Goal: Task Accomplishment & Management: Manage account settings

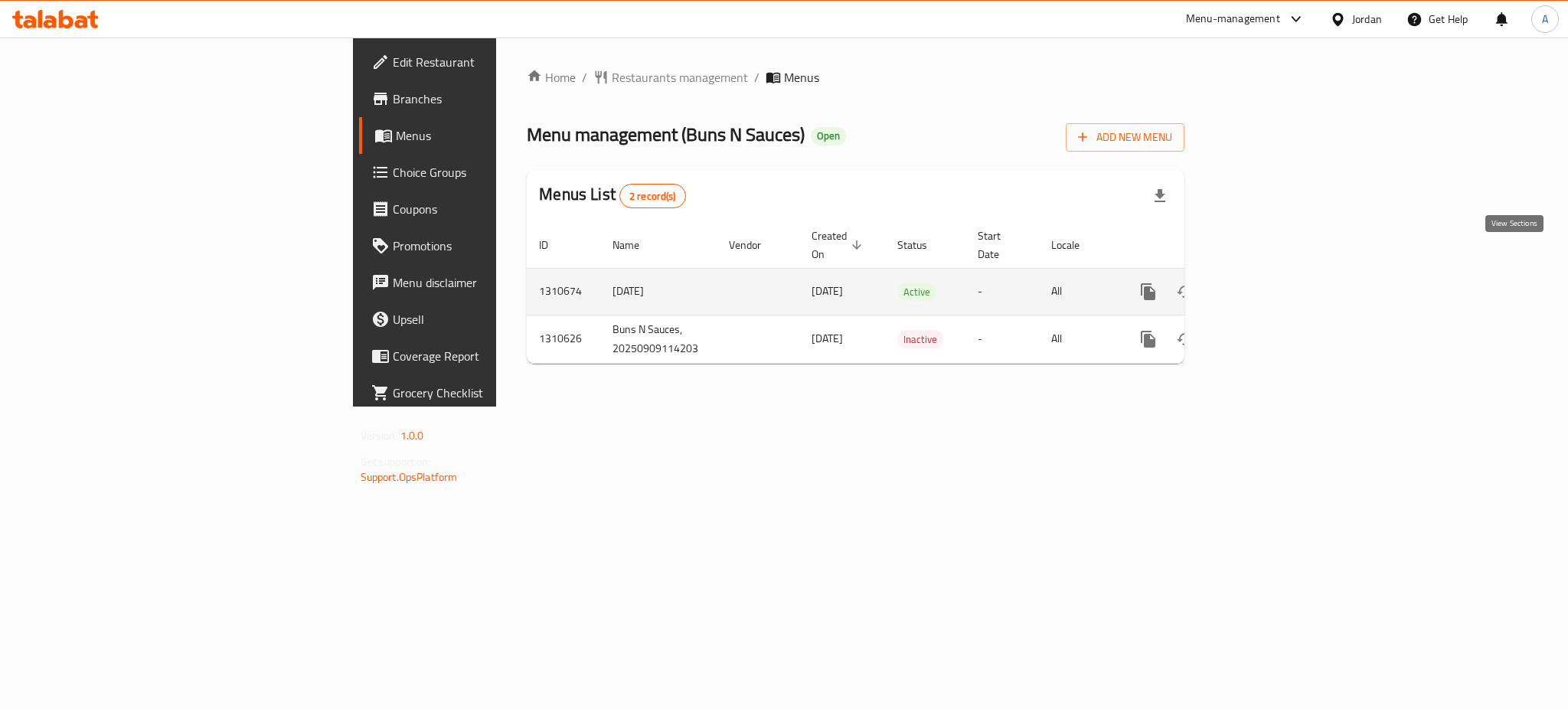
click at [1268, 283] on icon "enhanced table" at bounding box center [1258, 292] width 18 height 18
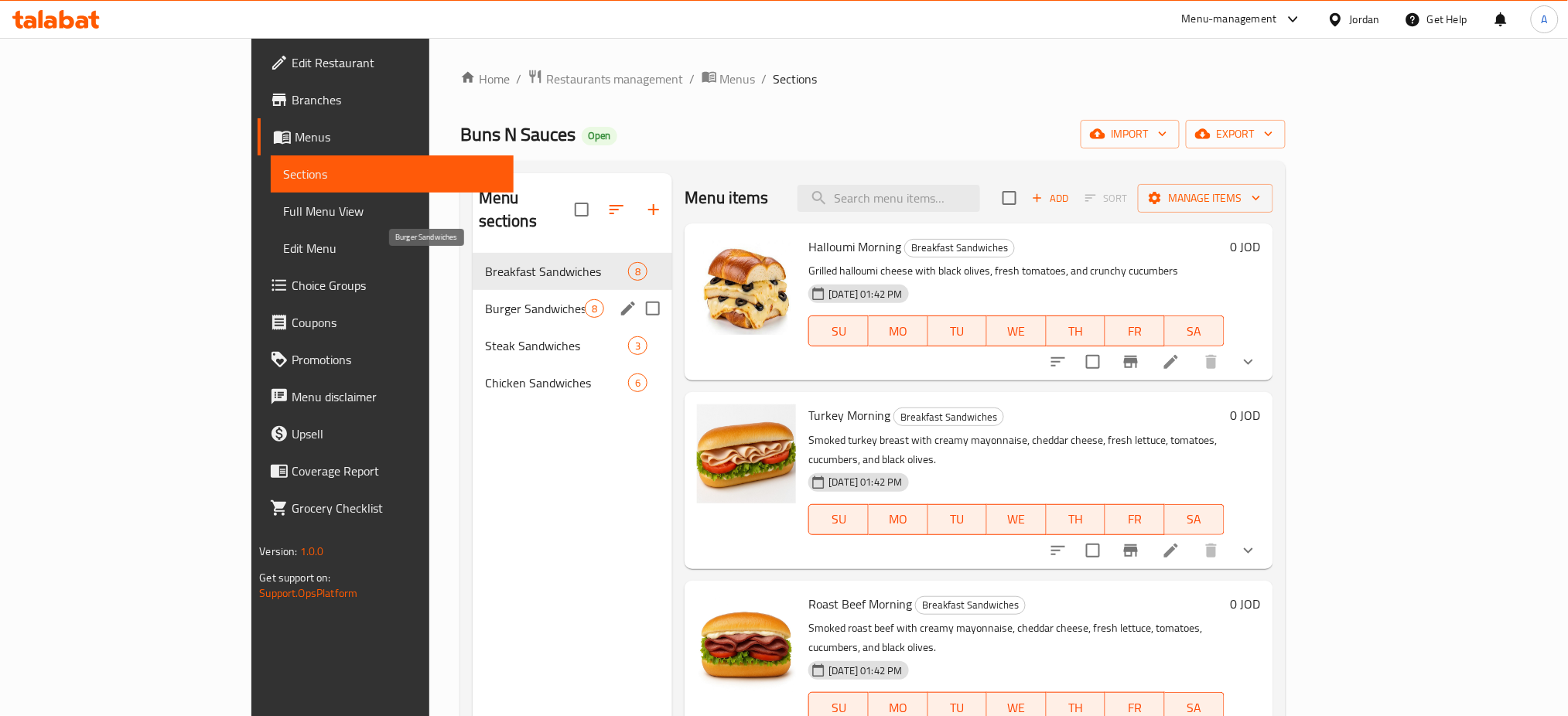
click at [485, 299] on span "Burger Sandwiches" at bounding box center [535, 308] width 101 height 19
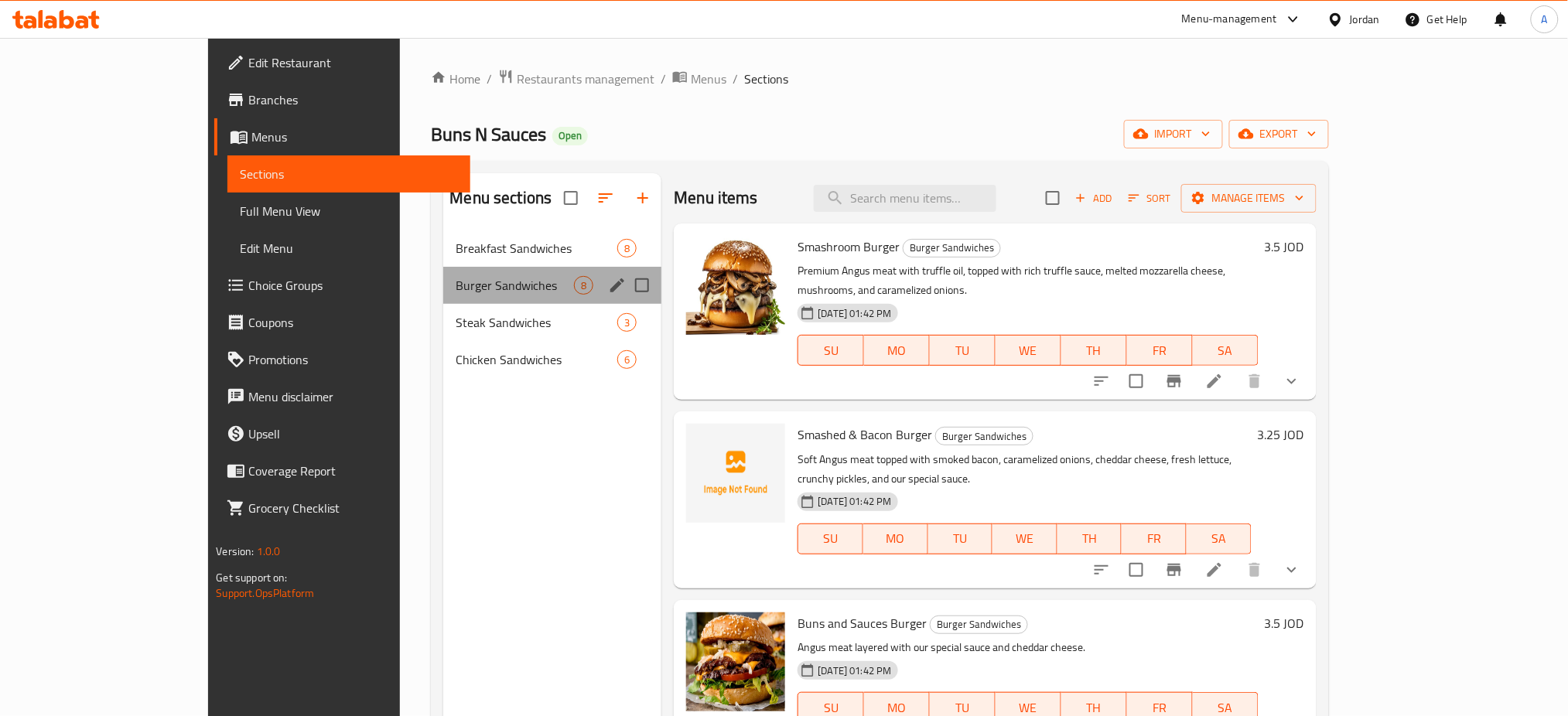
click at [443, 274] on div "Burger Sandwiches 8" at bounding box center [552, 286] width 218 height 37
click at [443, 304] on div "Steak Sandwiches 3" at bounding box center [552, 323] width 218 height 37
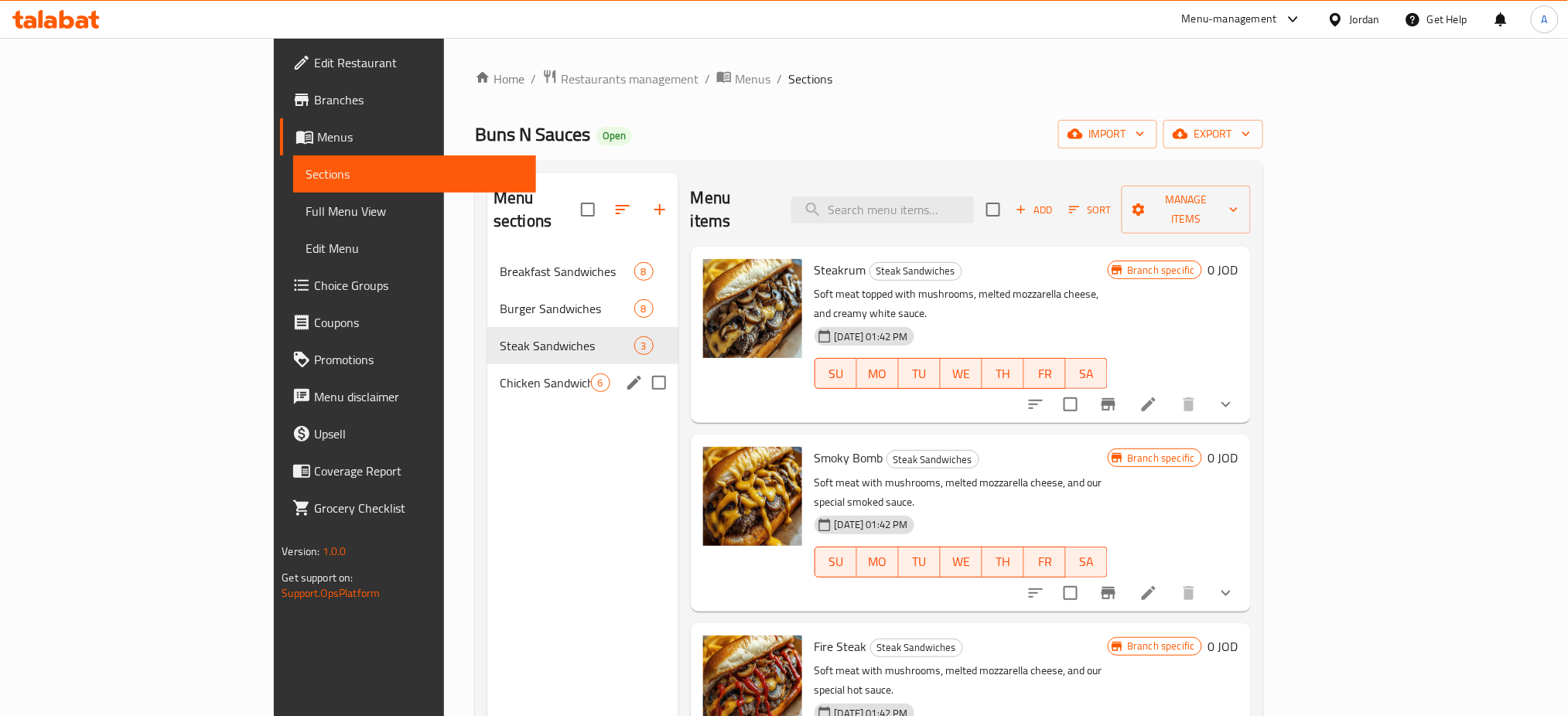
click at [500, 373] on span "Chicken Sandwiches" at bounding box center [545, 382] width 91 height 19
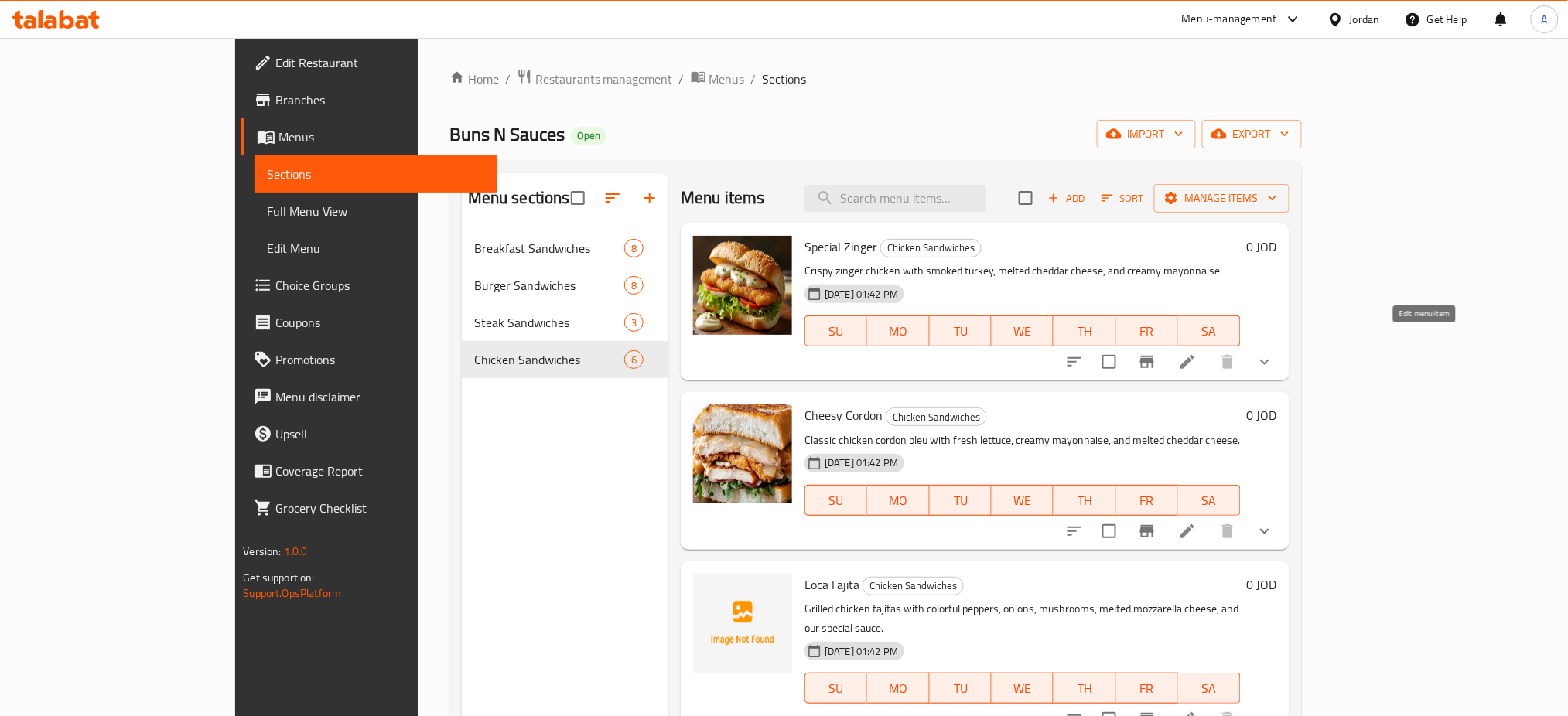
click at [1197, 353] on icon at bounding box center [1187, 362] width 19 height 19
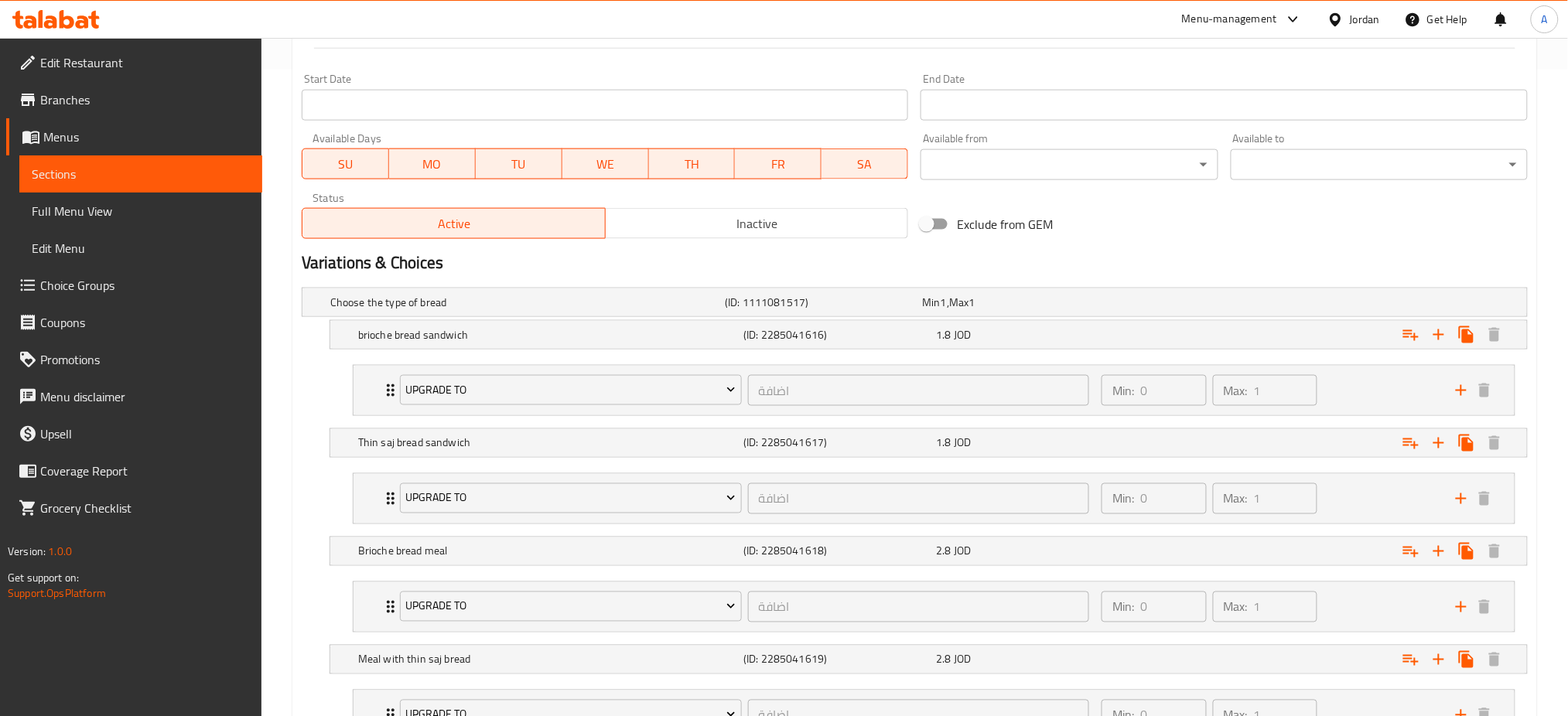
scroll to position [678, 0]
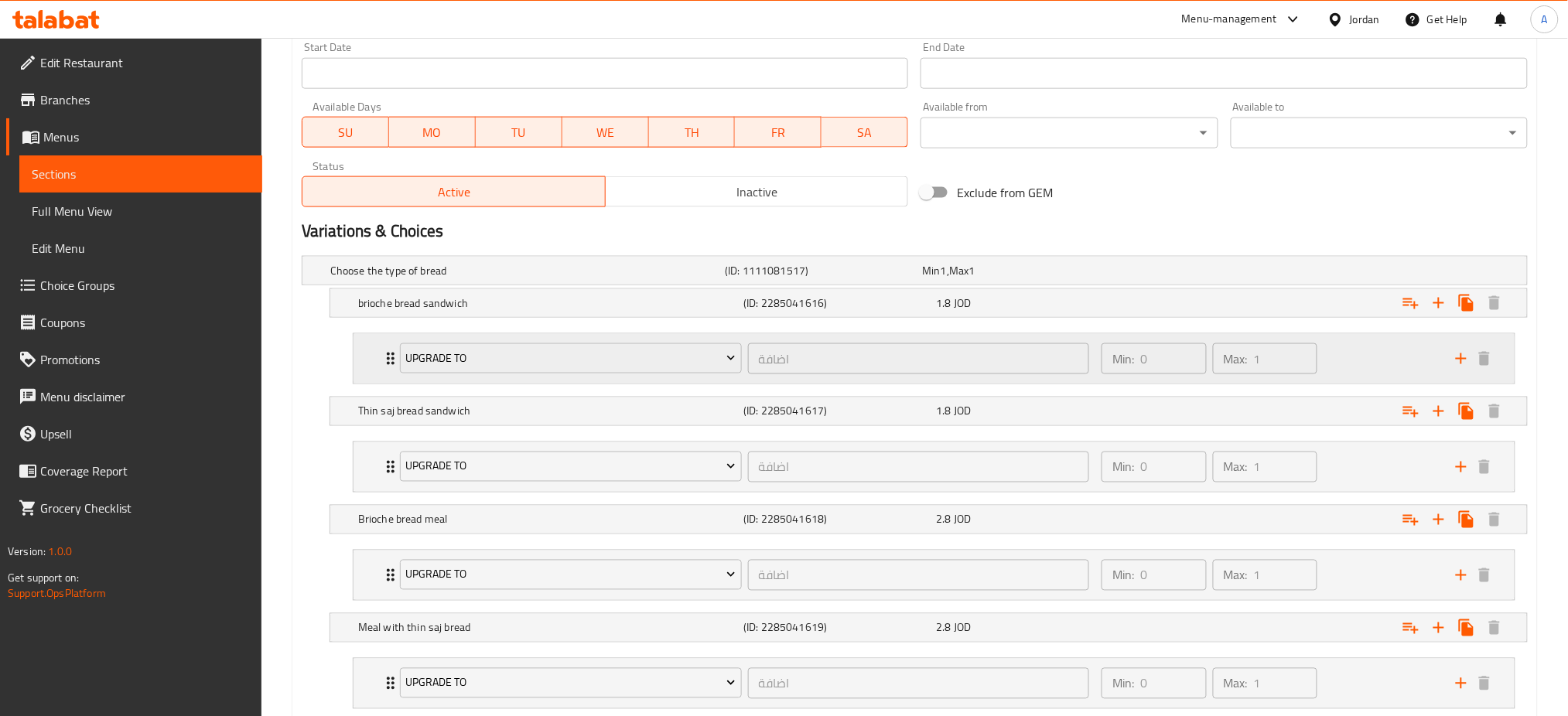
click at [1368, 334] on div "Min: 0 ​ Max: 1 ​" at bounding box center [1270, 359] width 354 height 50
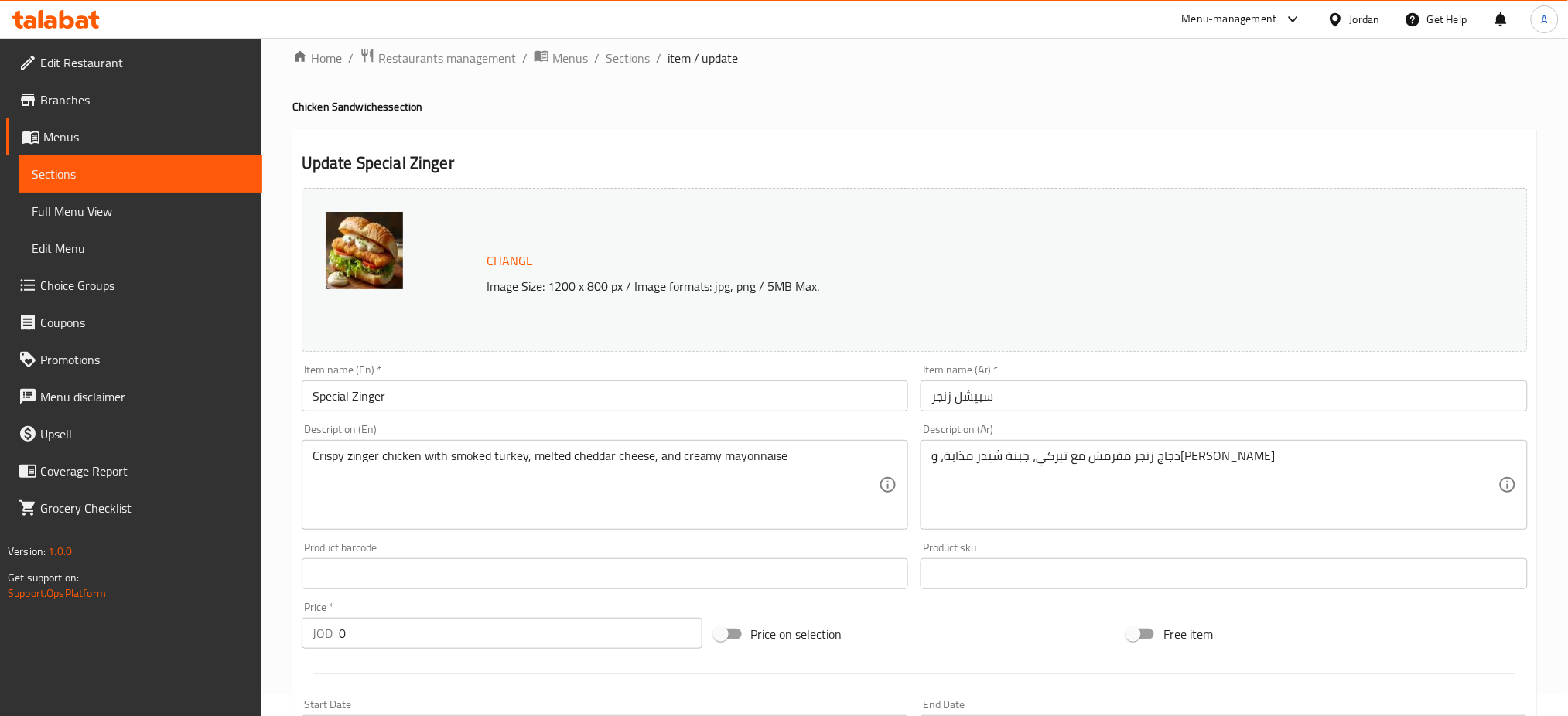
scroll to position [0, 0]
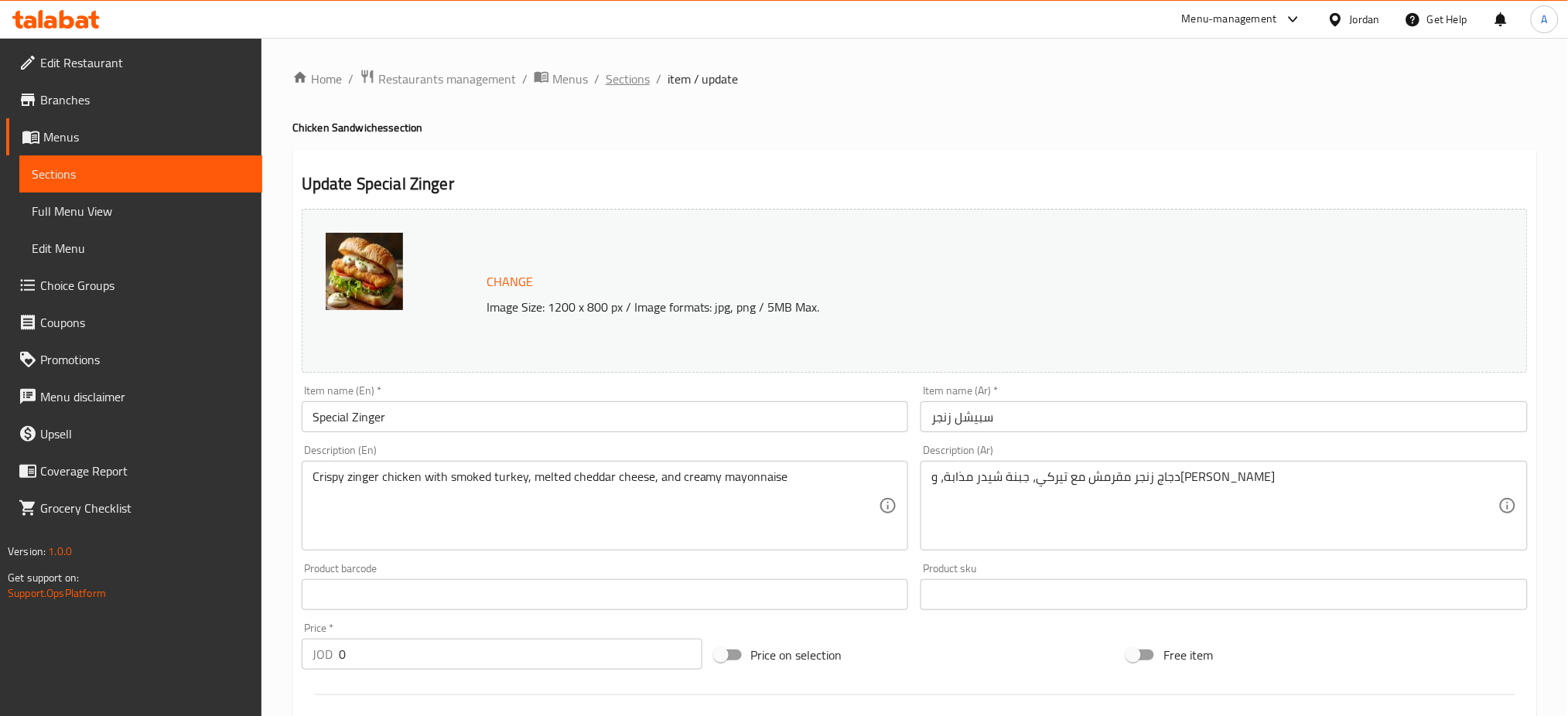
click at [606, 84] on span "Sections" at bounding box center [628, 79] width 44 height 19
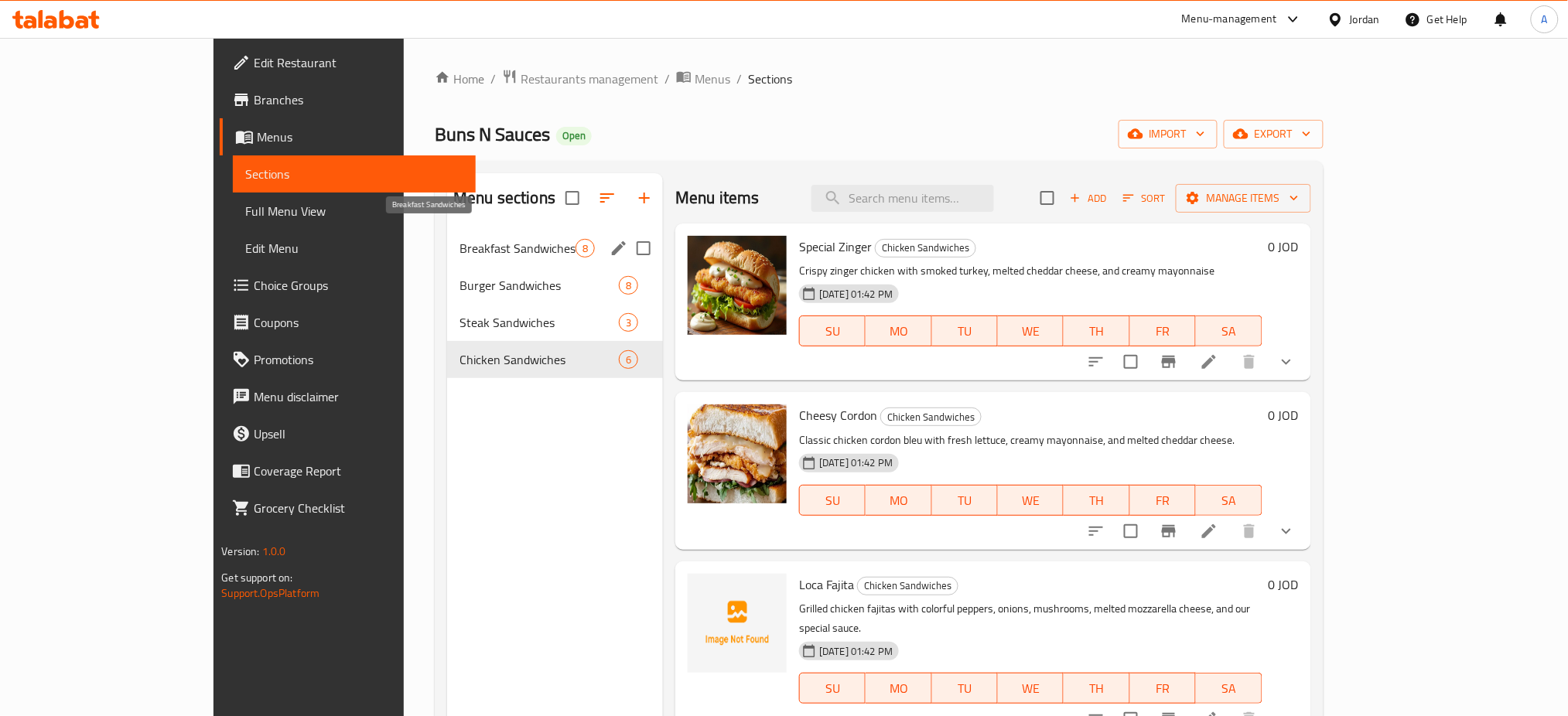
click at [459, 239] on span "Breakfast Sandwiches" at bounding box center [517, 248] width 116 height 19
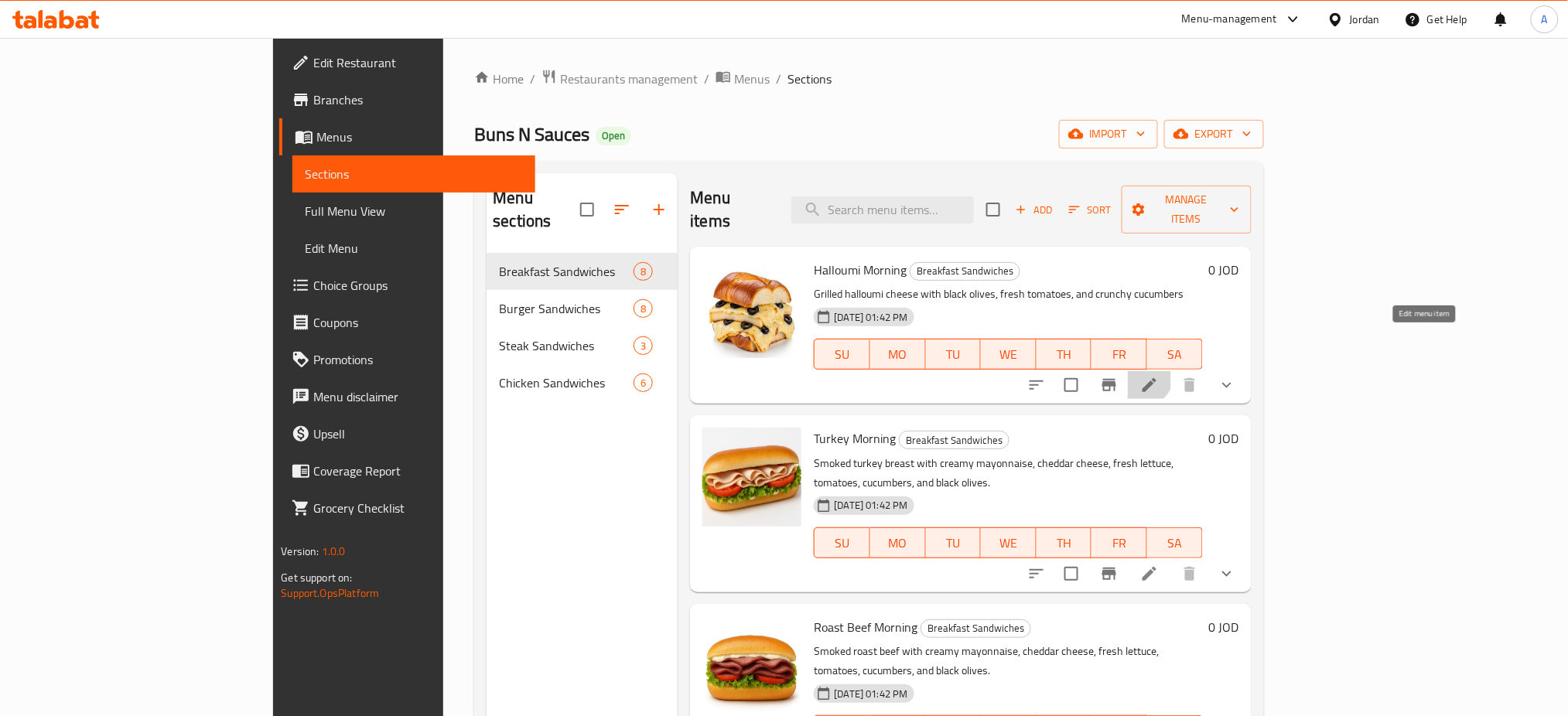
click at [1159, 376] on icon at bounding box center [1149, 385] width 19 height 19
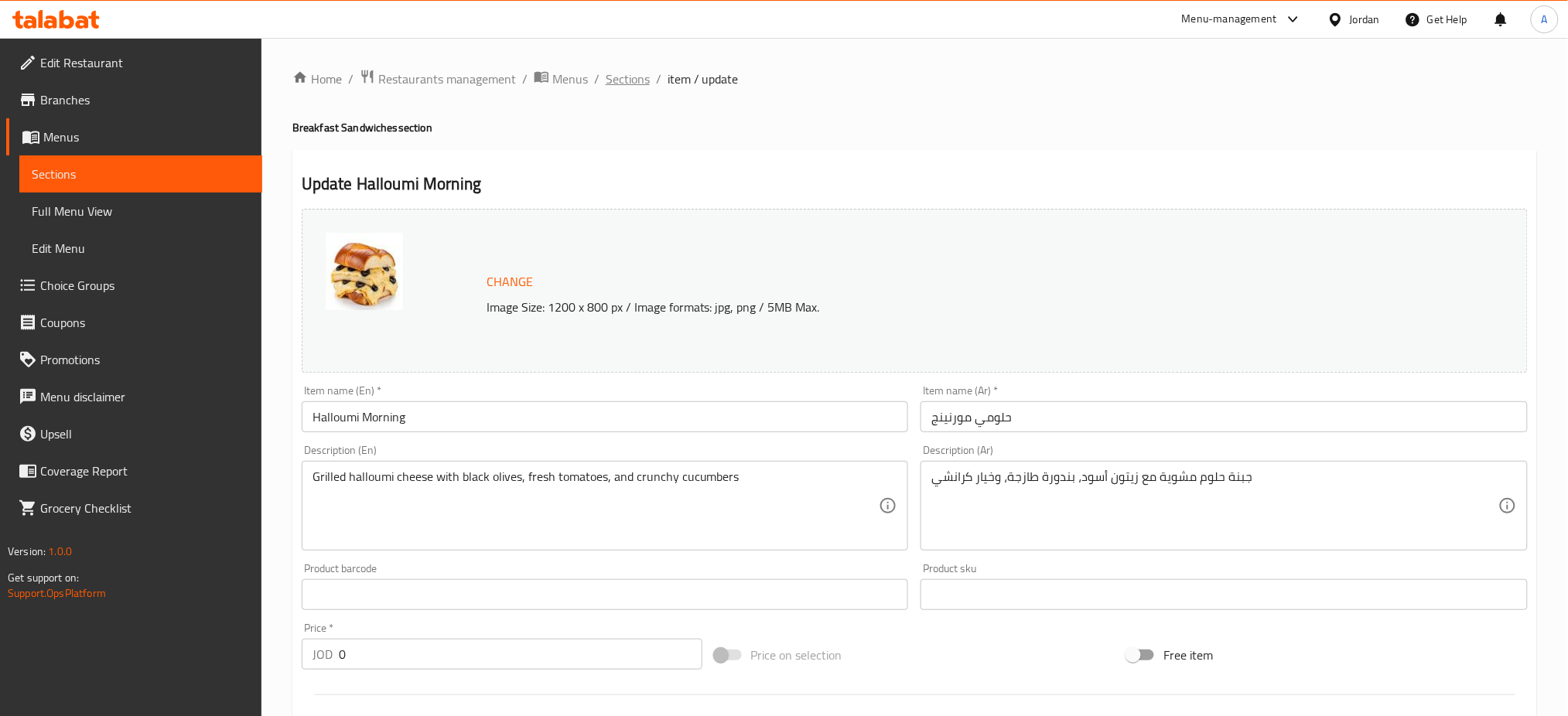
click at [606, 85] on span "Sections" at bounding box center [628, 79] width 44 height 19
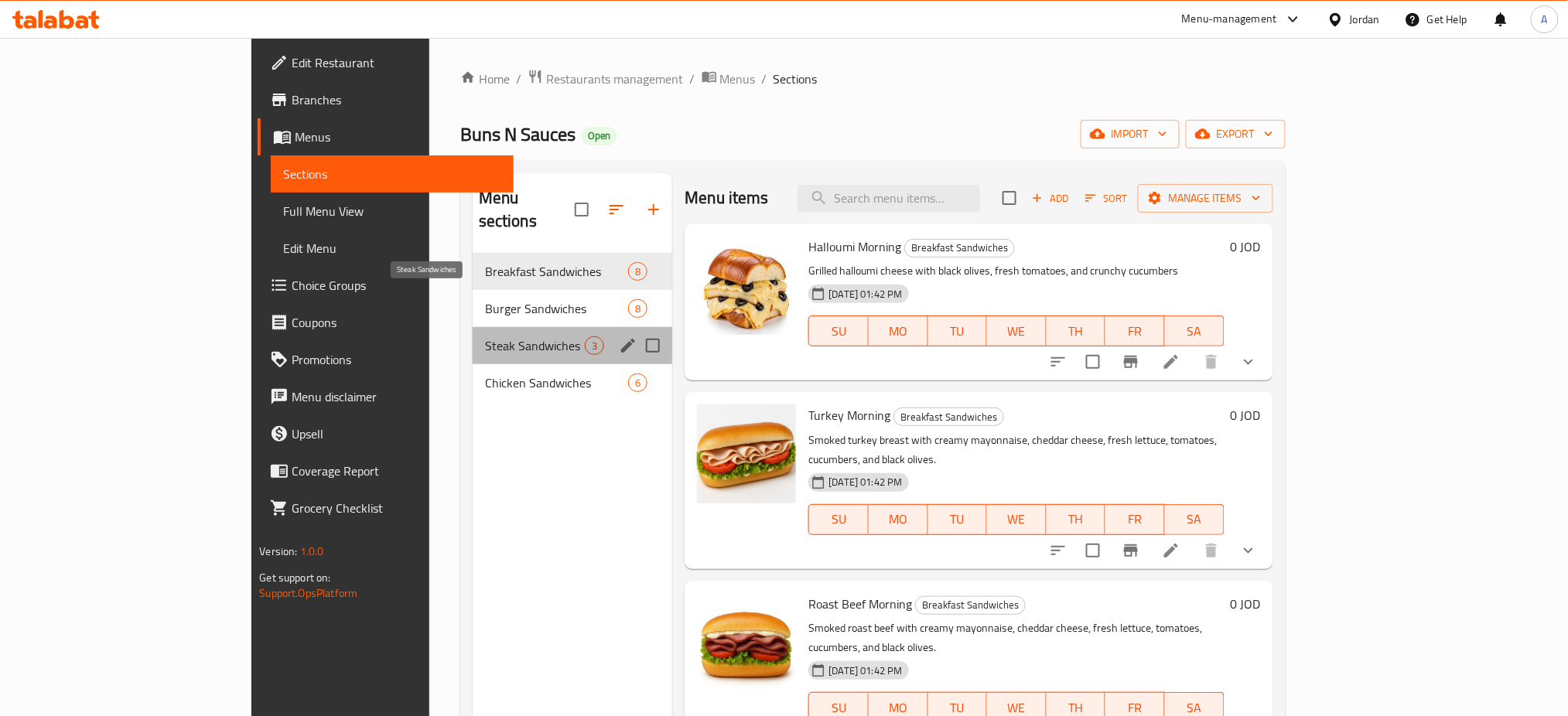
click at [485, 336] on span "Steak Sandwiches" at bounding box center [535, 345] width 101 height 19
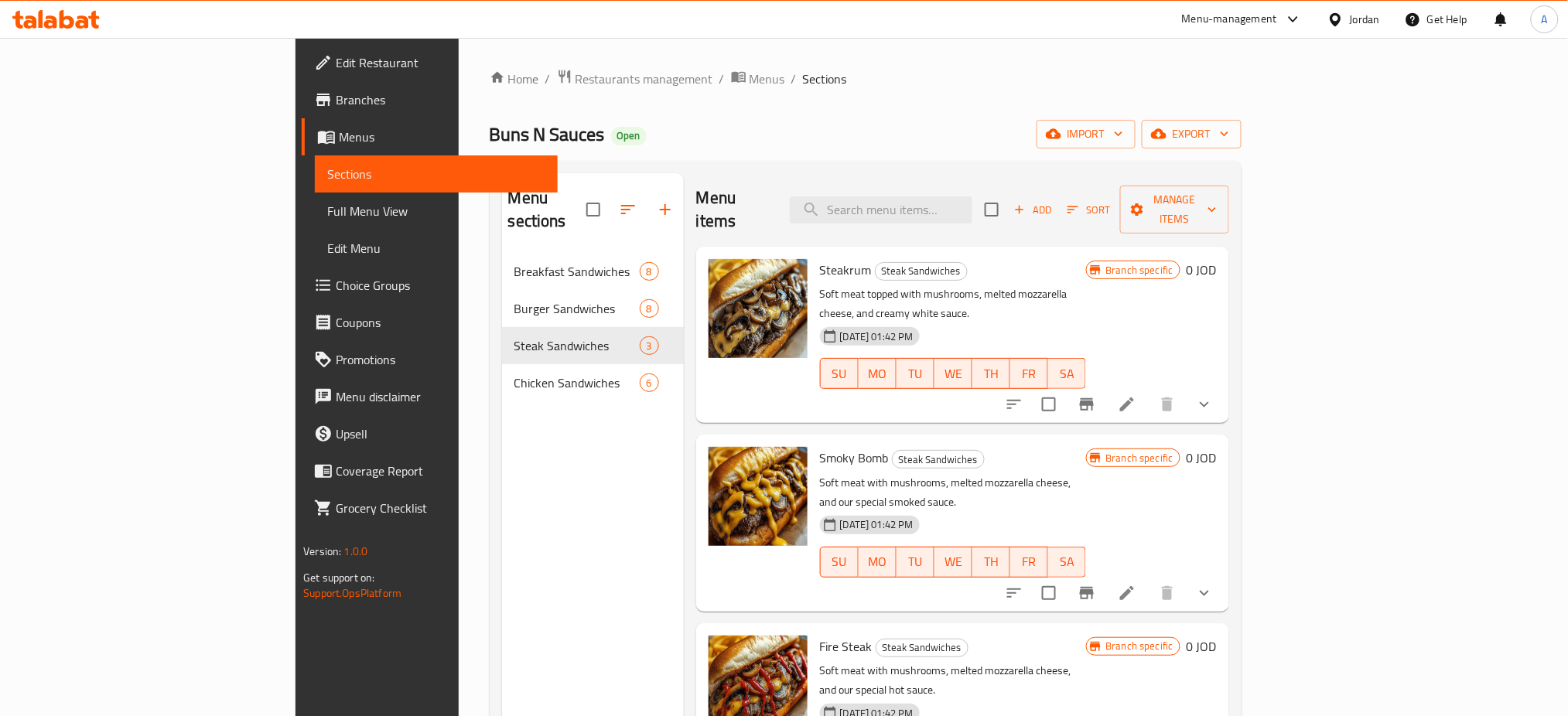
click at [1149, 391] on li at bounding box center [1127, 405] width 43 height 28
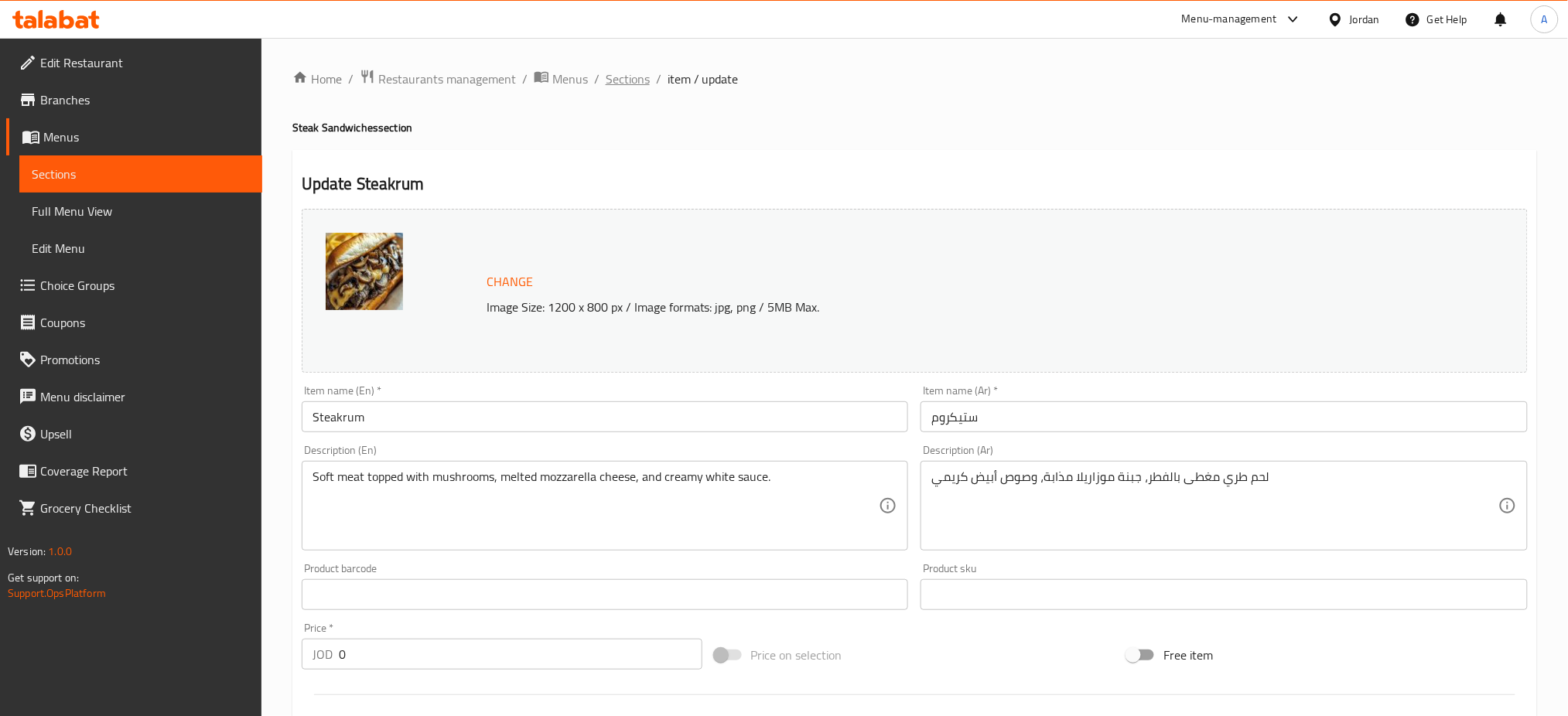
click at [606, 72] on span "Sections" at bounding box center [628, 79] width 44 height 19
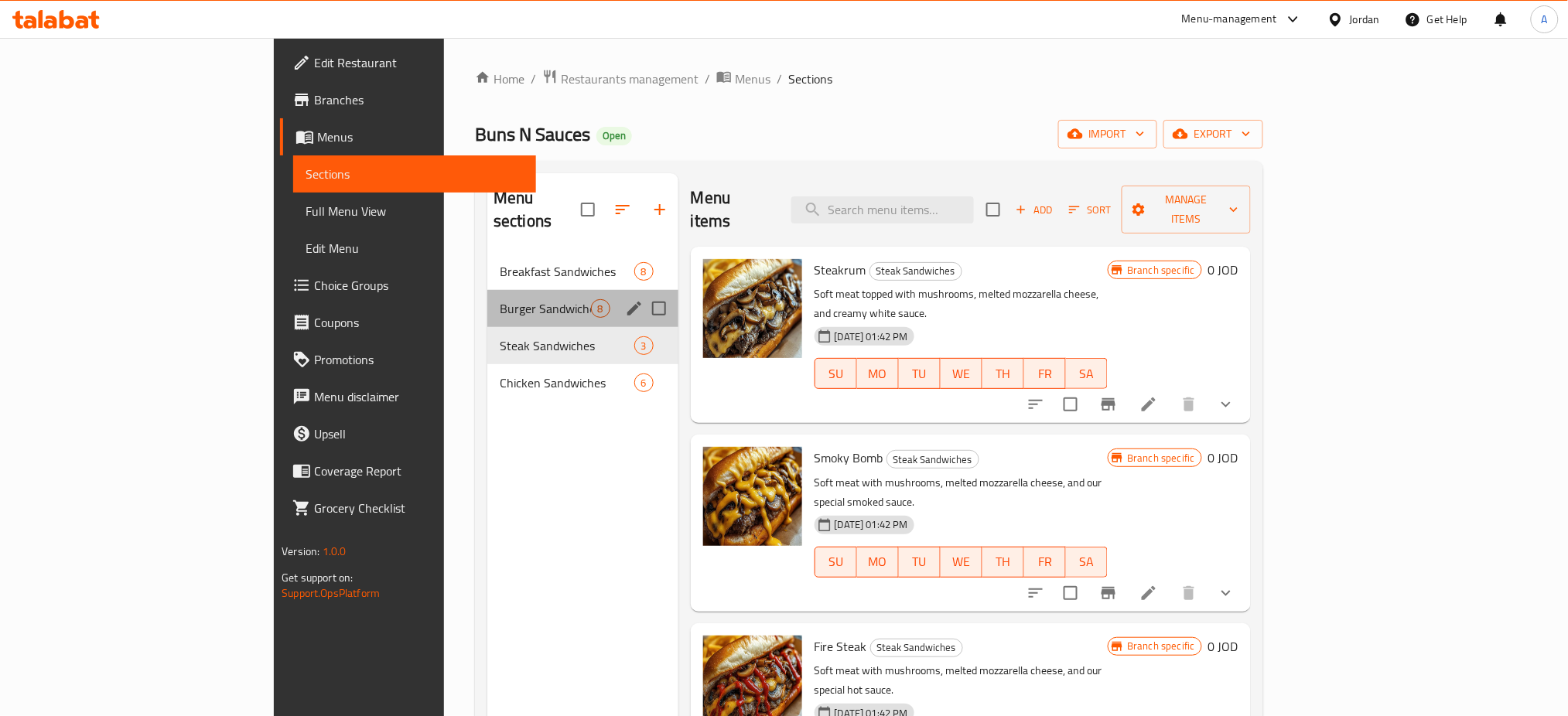
click at [488, 290] on div "Burger Sandwiches 8" at bounding box center [583, 309] width 191 height 37
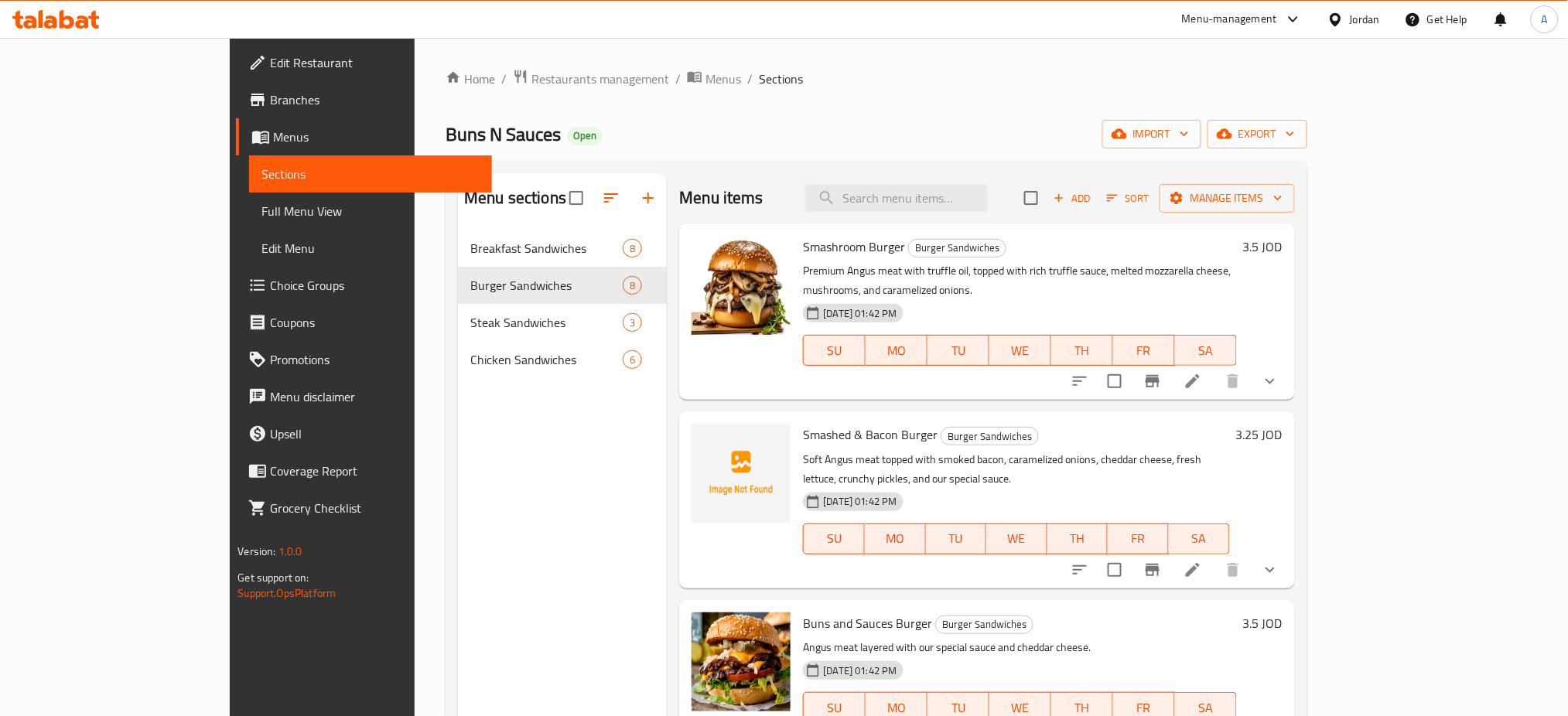
click at [1215, 368] on li at bounding box center [1193, 381] width 43 height 28
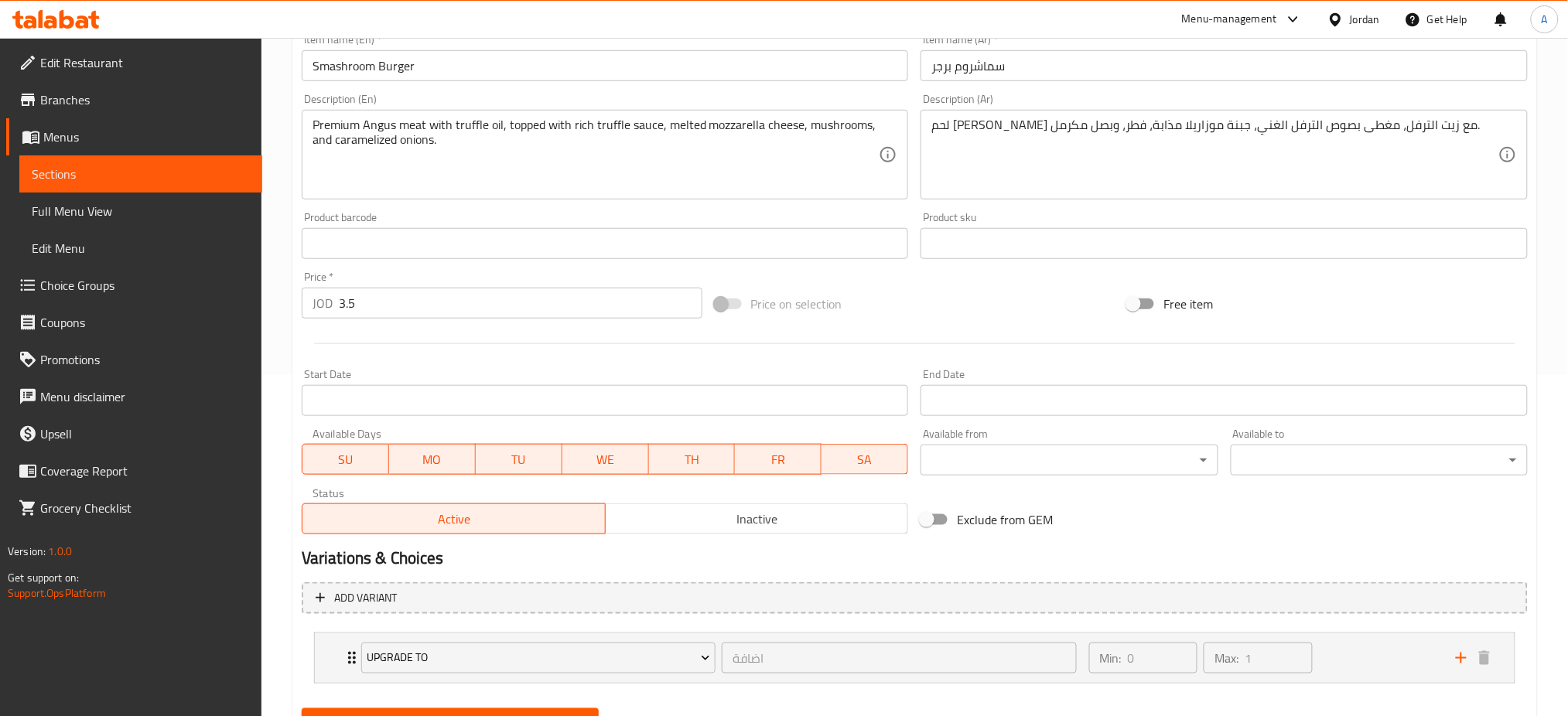
scroll to position [351, 0]
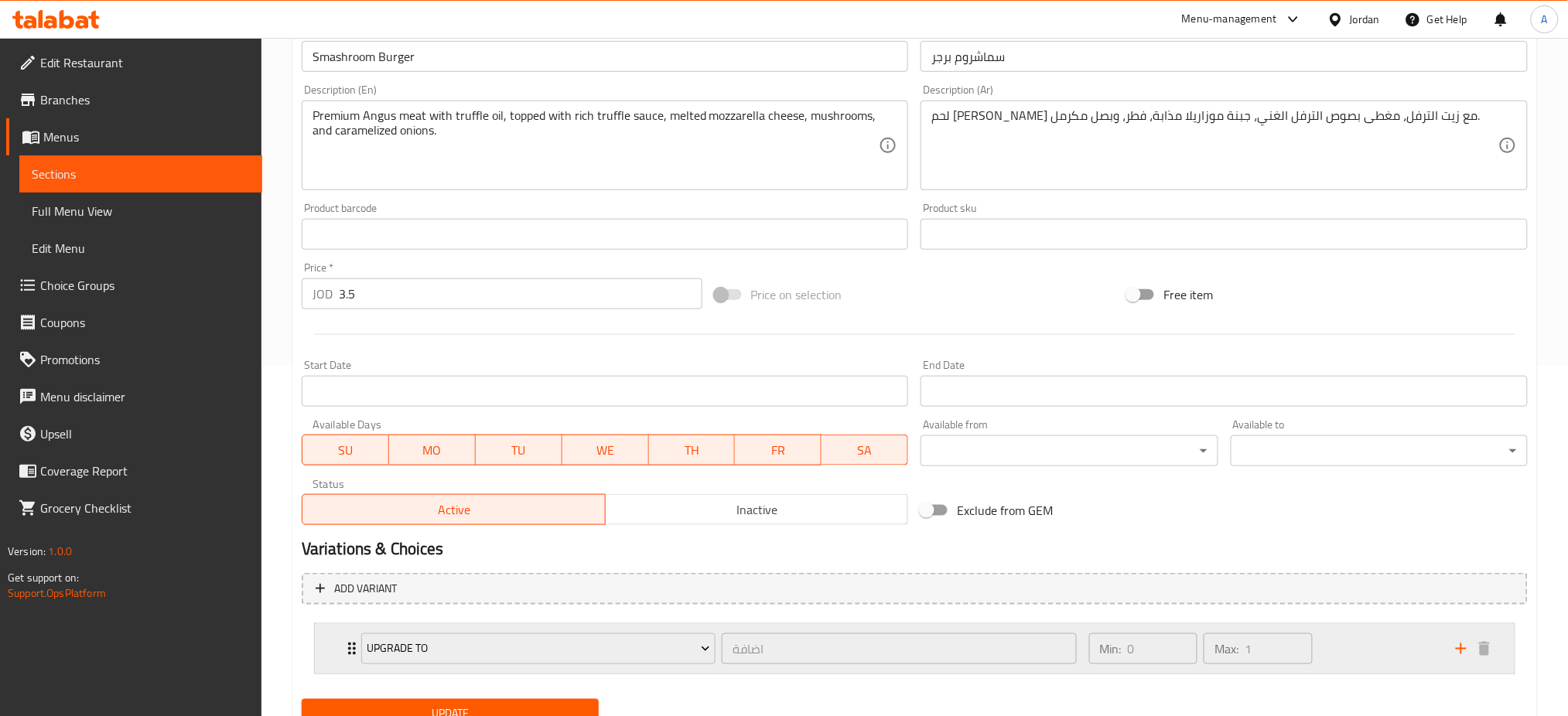
click at [1348, 624] on div "Min: 0 ​ Max: 1 ​" at bounding box center [1263, 649] width 367 height 50
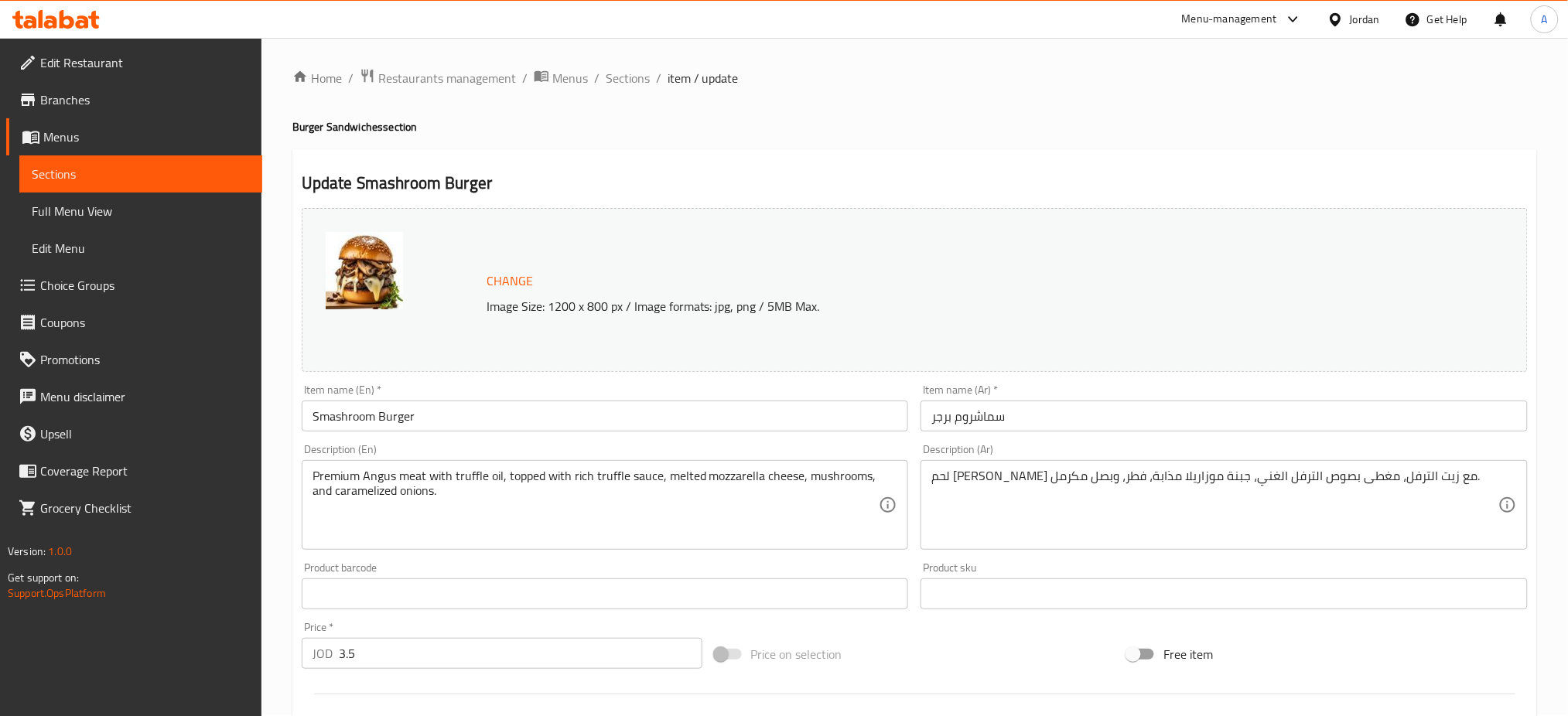
scroll to position [0, 0]
click at [606, 79] on span "Sections" at bounding box center [628, 79] width 44 height 19
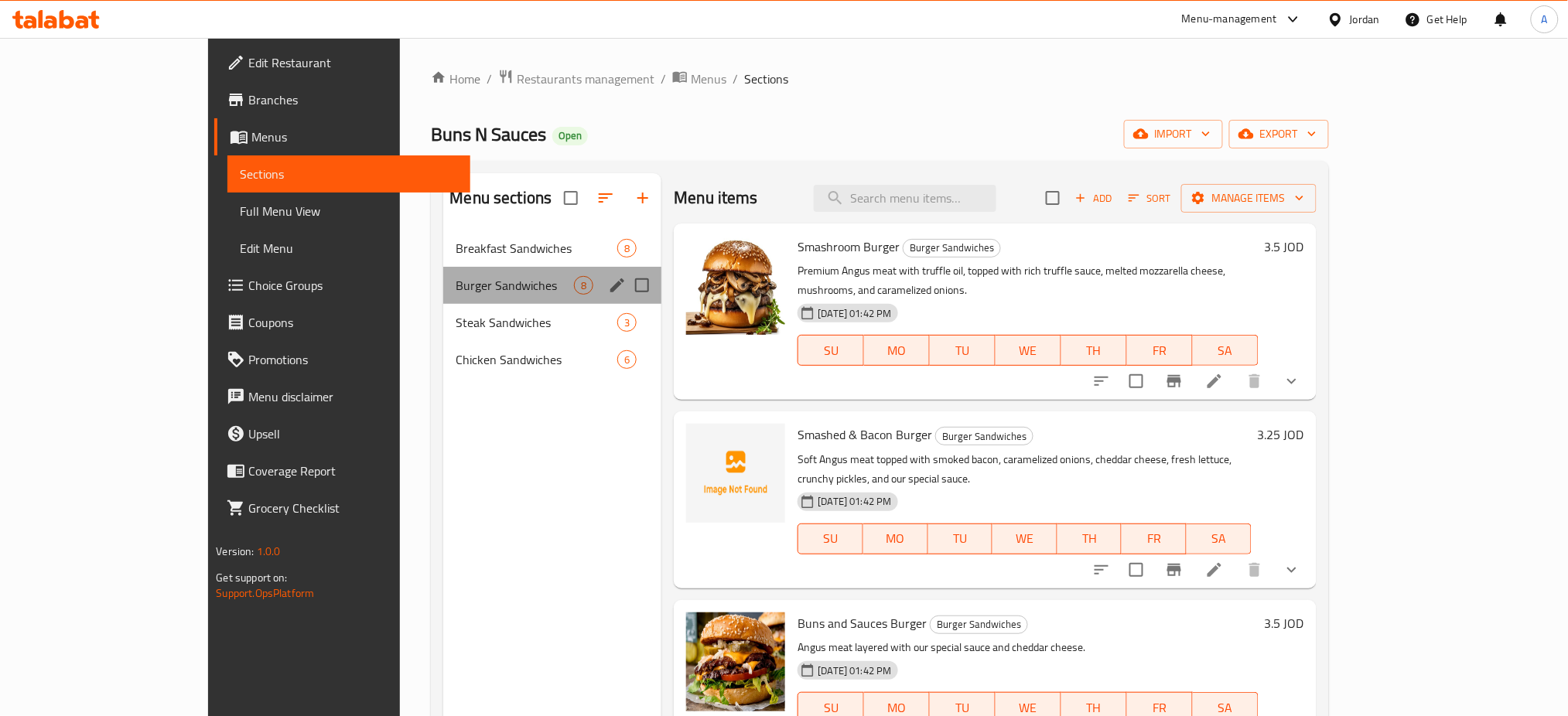
click at [450, 267] on div "Burger Sandwiches 8" at bounding box center [552, 286] width 218 height 37
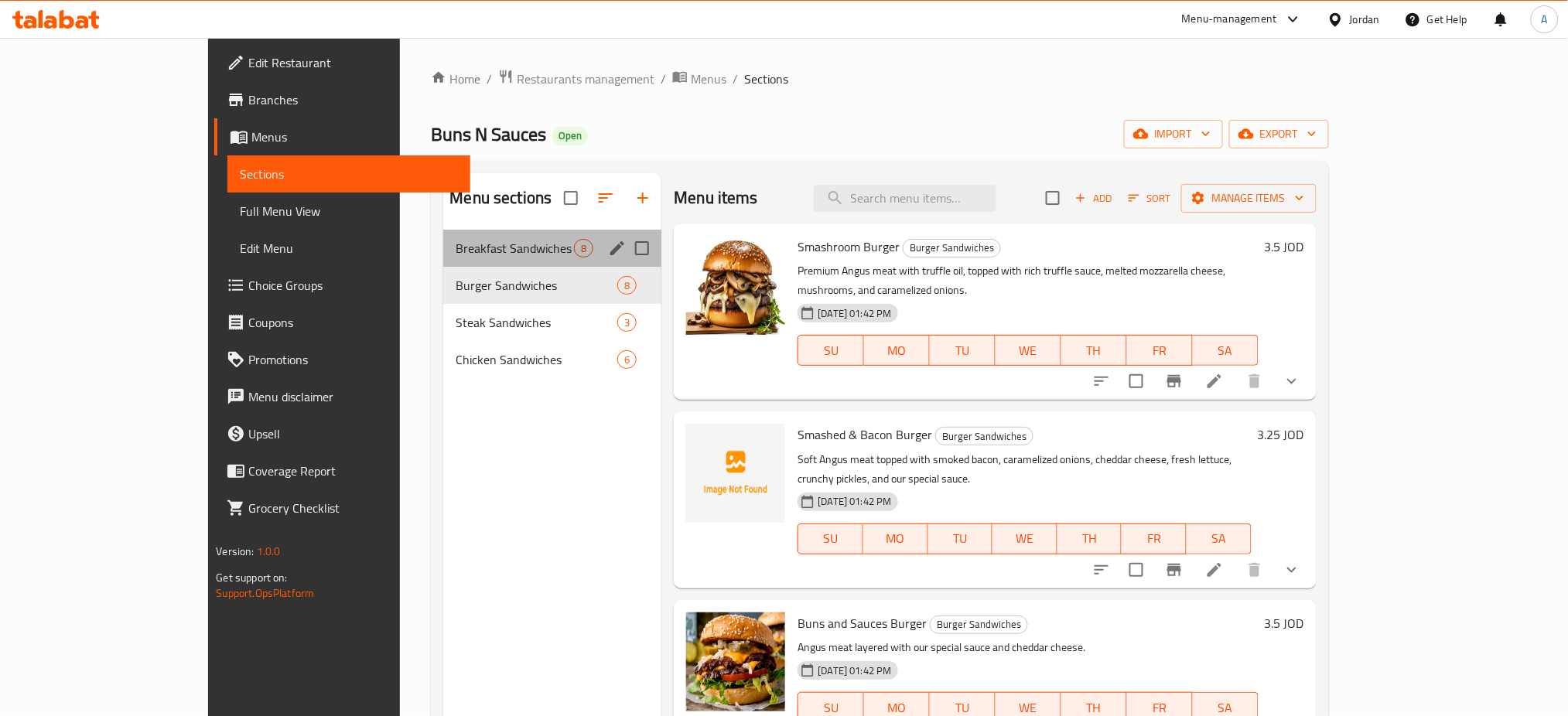
click at [452, 236] on div "Breakfast Sandwiches 8" at bounding box center [552, 249] width 218 height 37
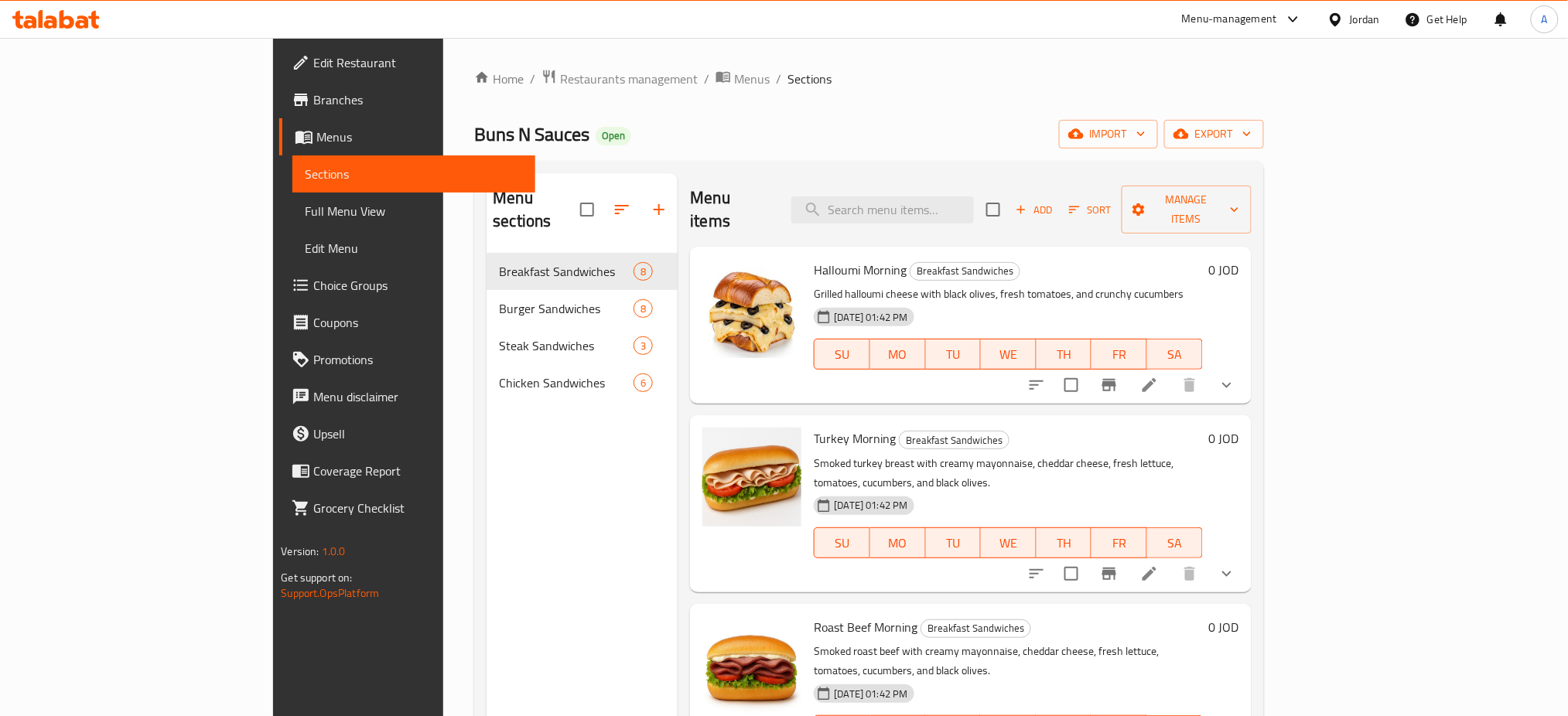
click at [1171, 372] on li at bounding box center [1150, 385] width 43 height 28
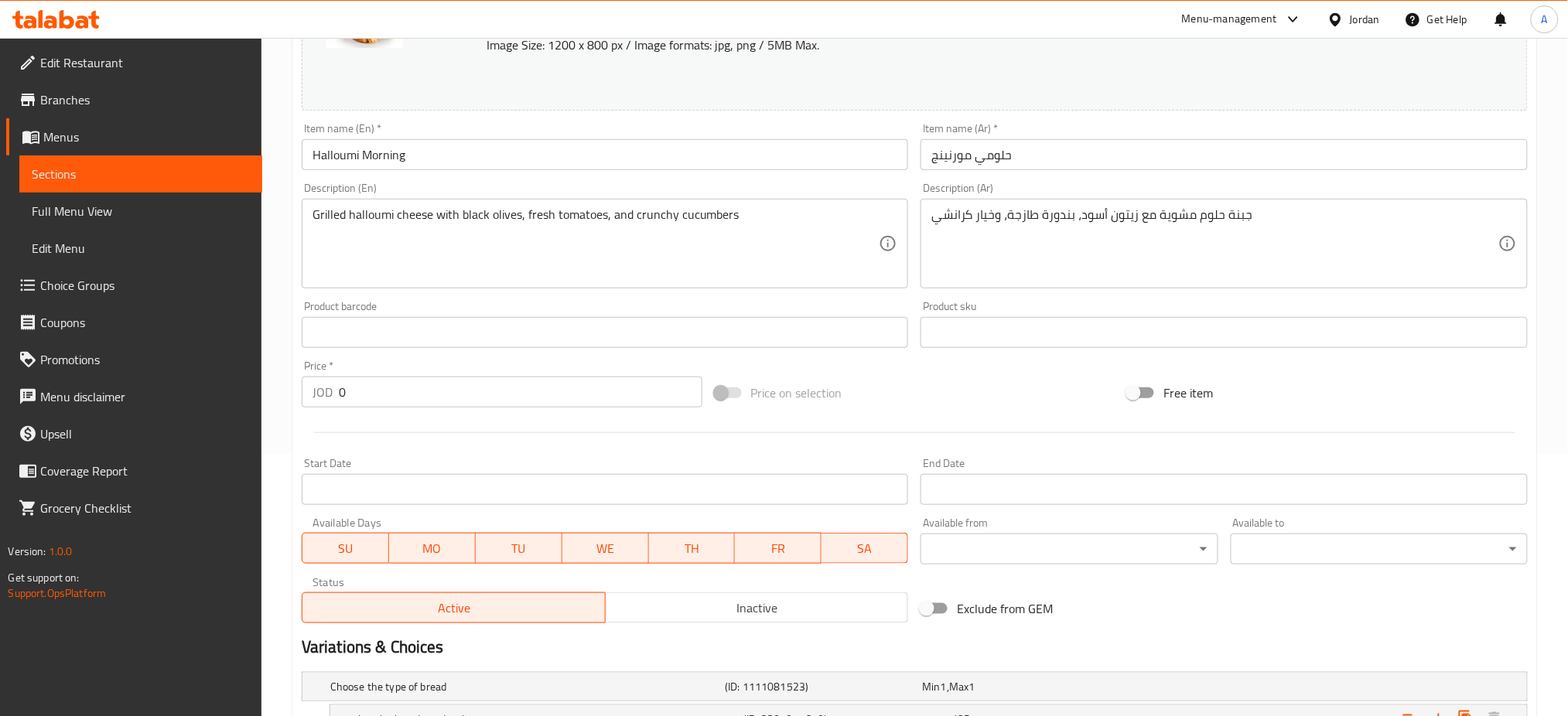
scroll to position [413, 0]
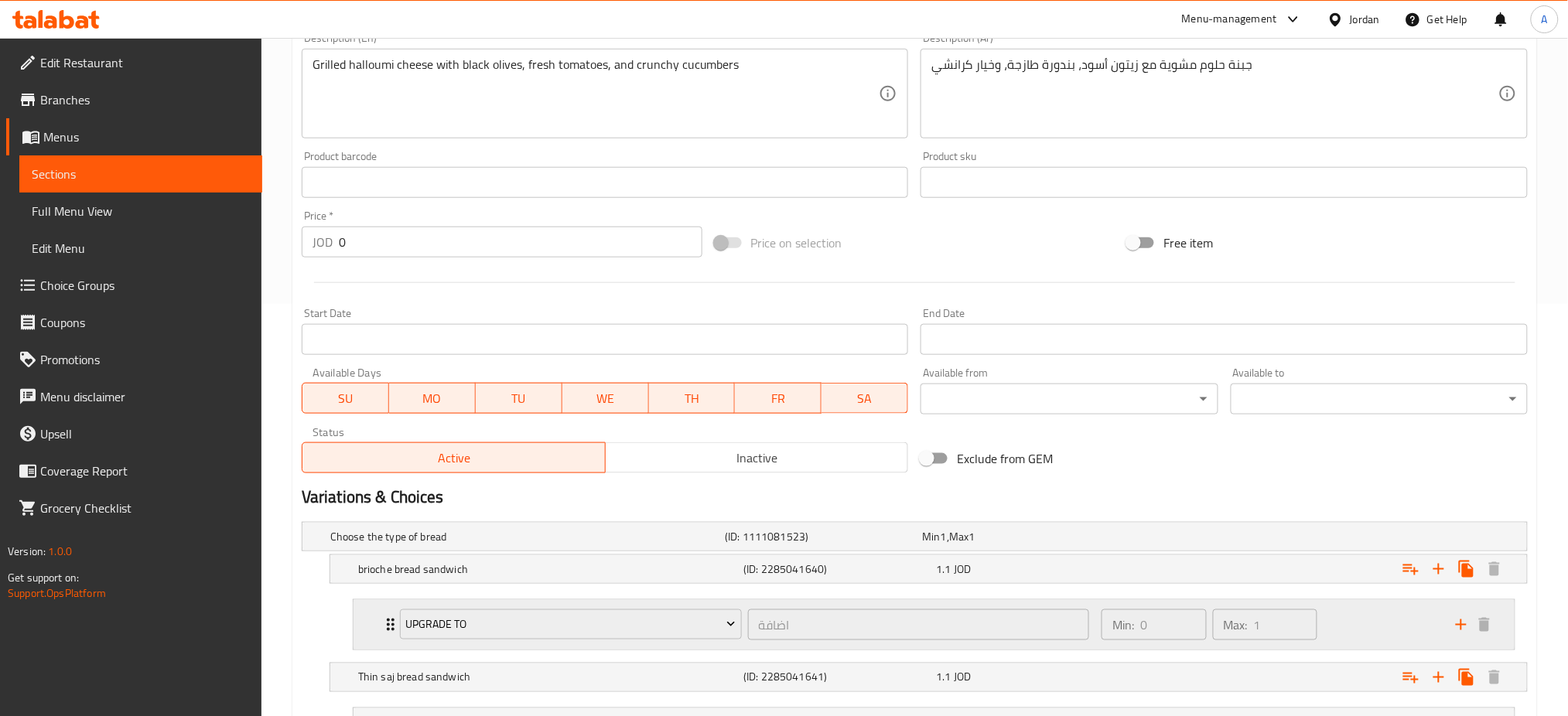
click at [1401, 600] on div "Min: 0 ​ Max: 1 ​" at bounding box center [1270, 625] width 354 height 50
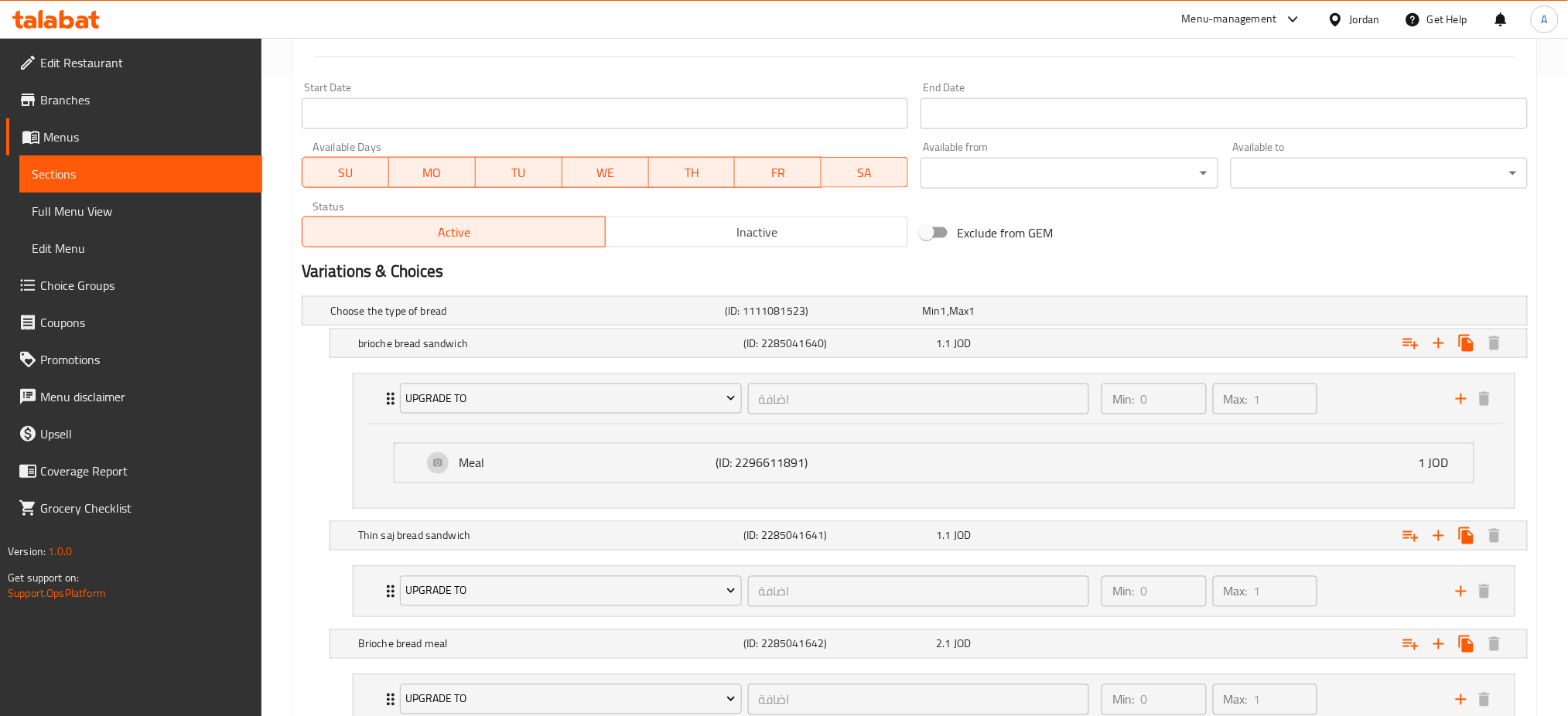
scroll to position [722, 0]
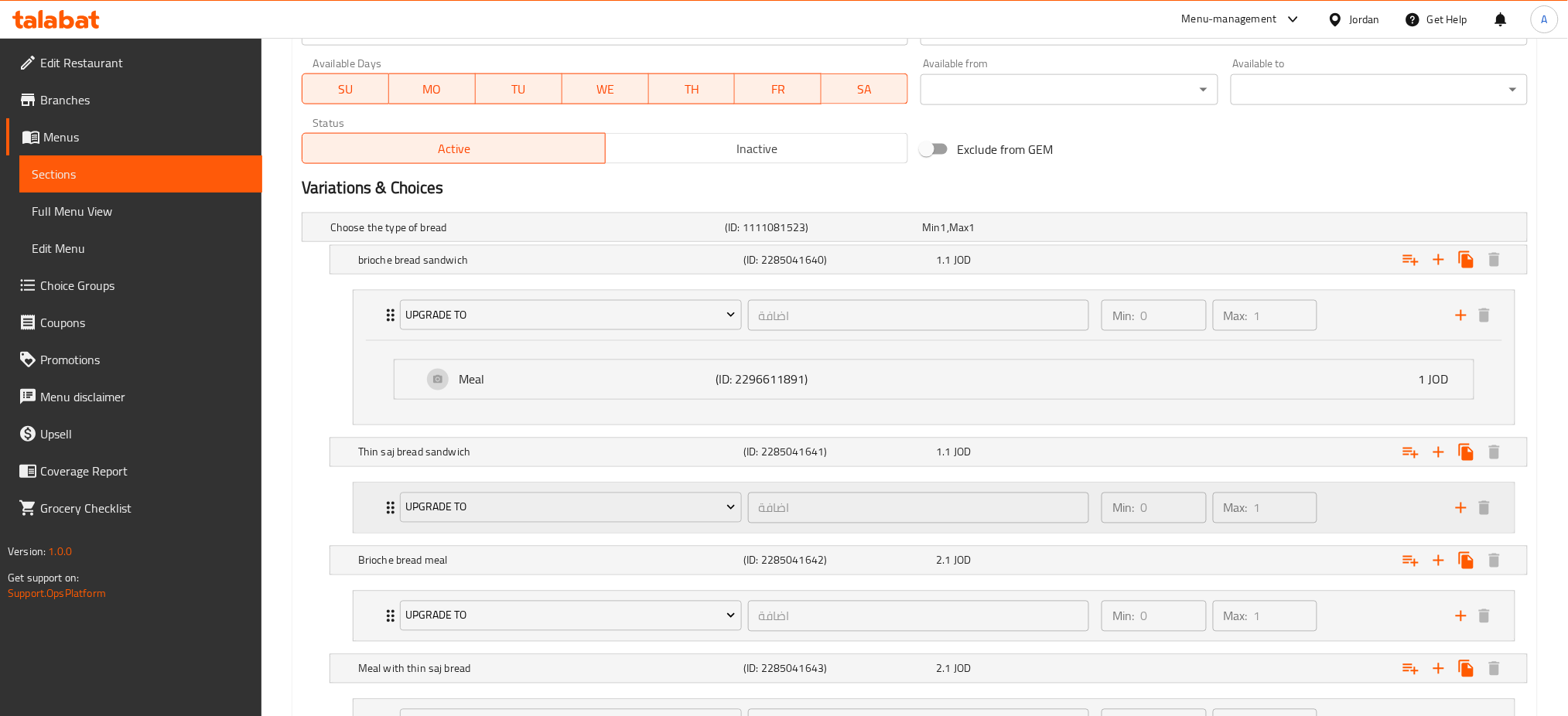
click at [1417, 484] on div "Min: 0 ​ Max: 1 ​" at bounding box center [1270, 508] width 354 height 50
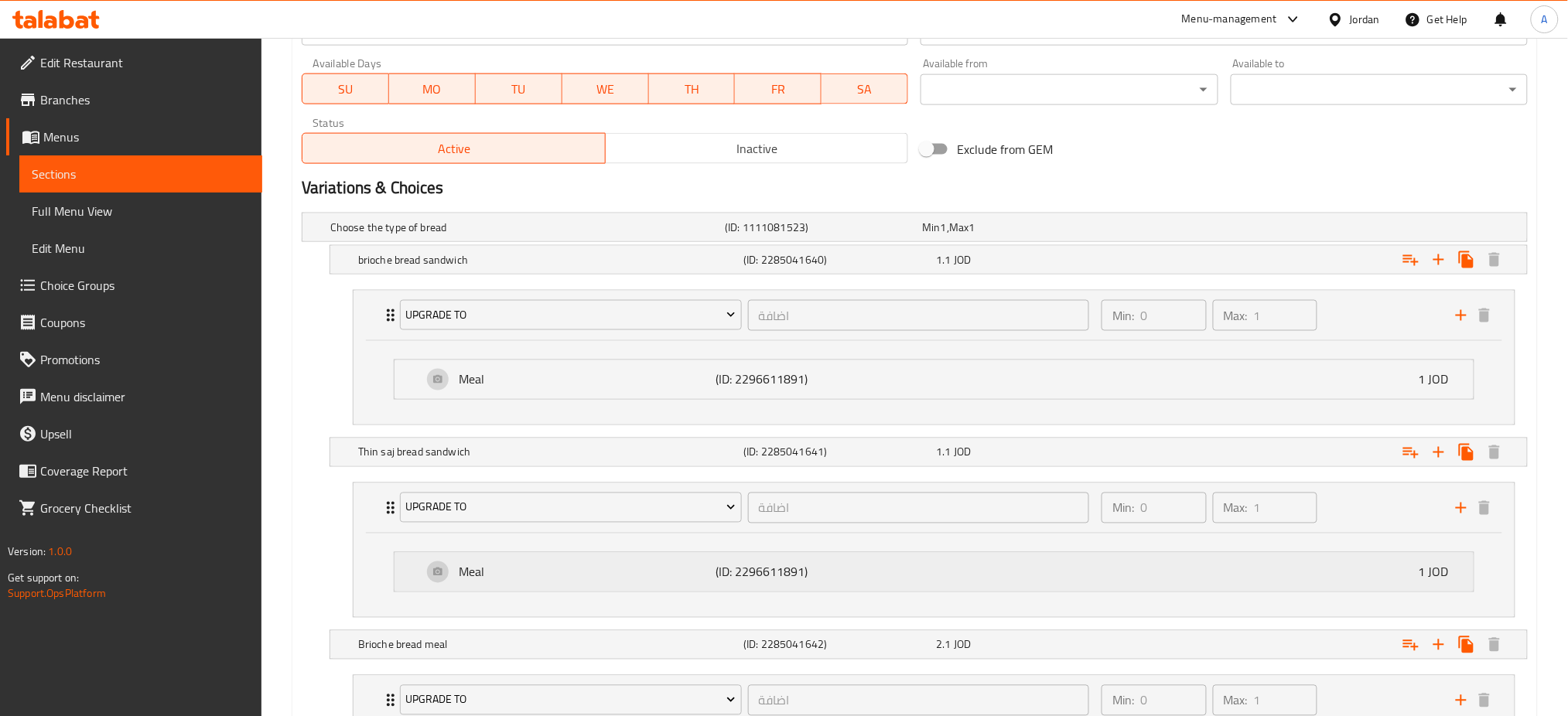
click at [1237, 553] on div "Meal (ID: 2296611891) 1 JOD" at bounding box center [939, 573] width 1033 height 39
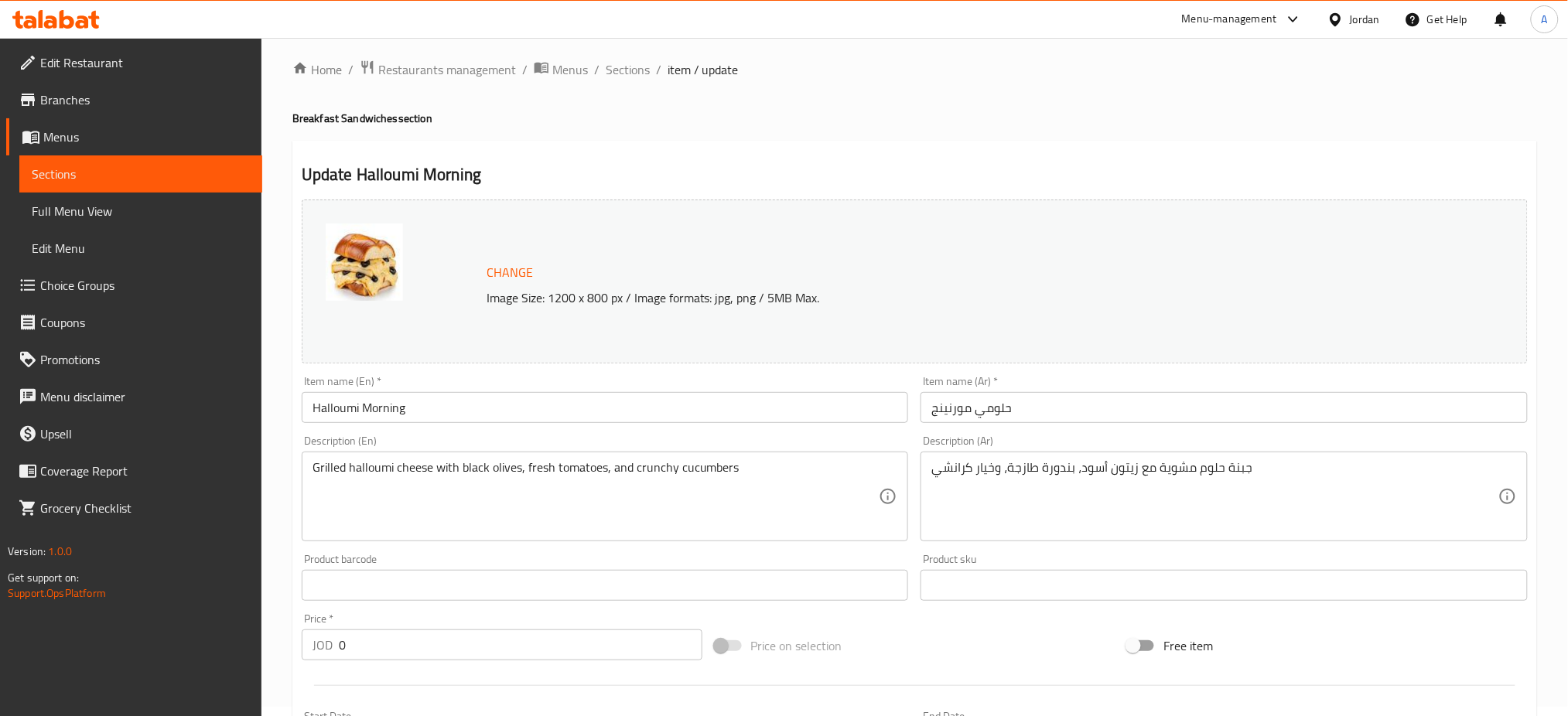
scroll to position [0, 0]
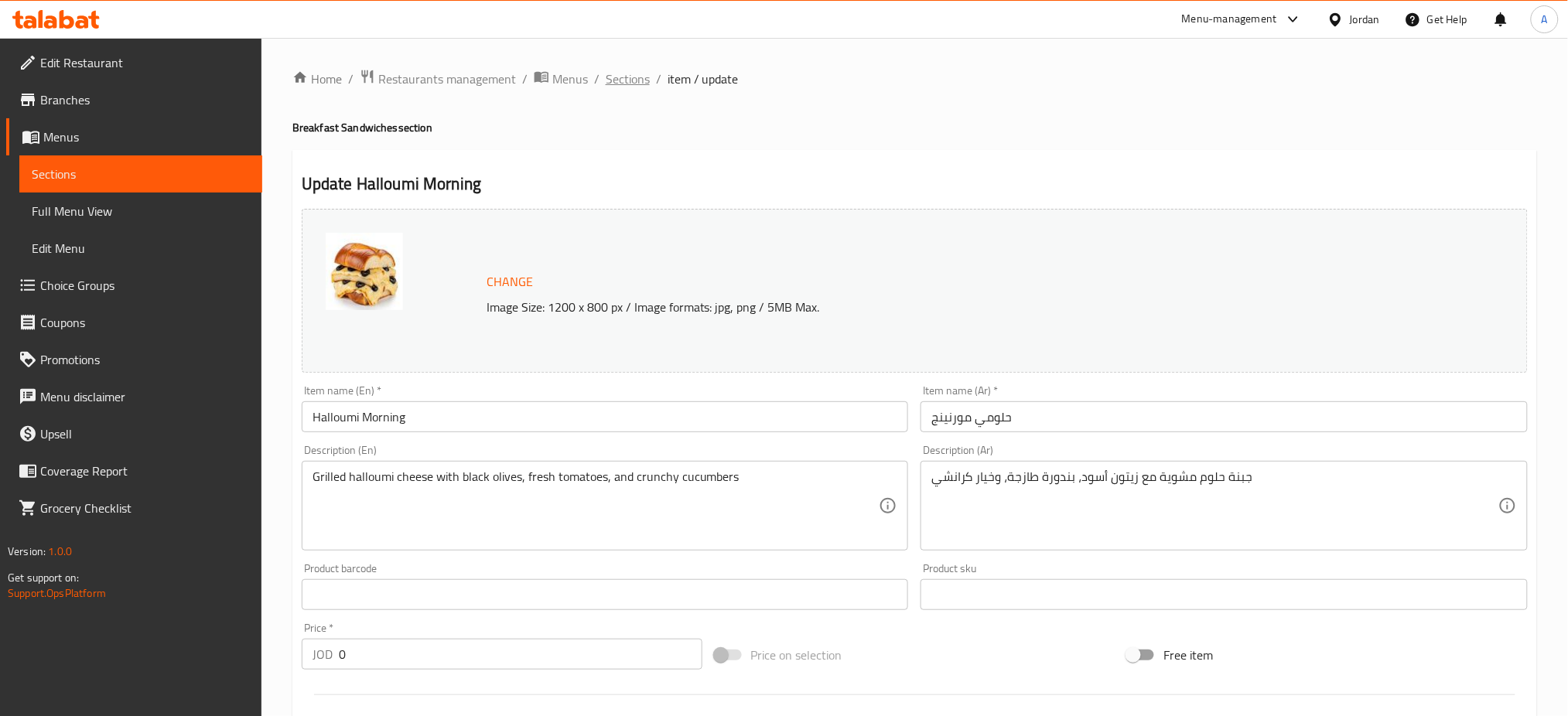
click at [606, 75] on span "Sections" at bounding box center [628, 79] width 44 height 19
